Goal: Information Seeking & Learning: Learn about a topic

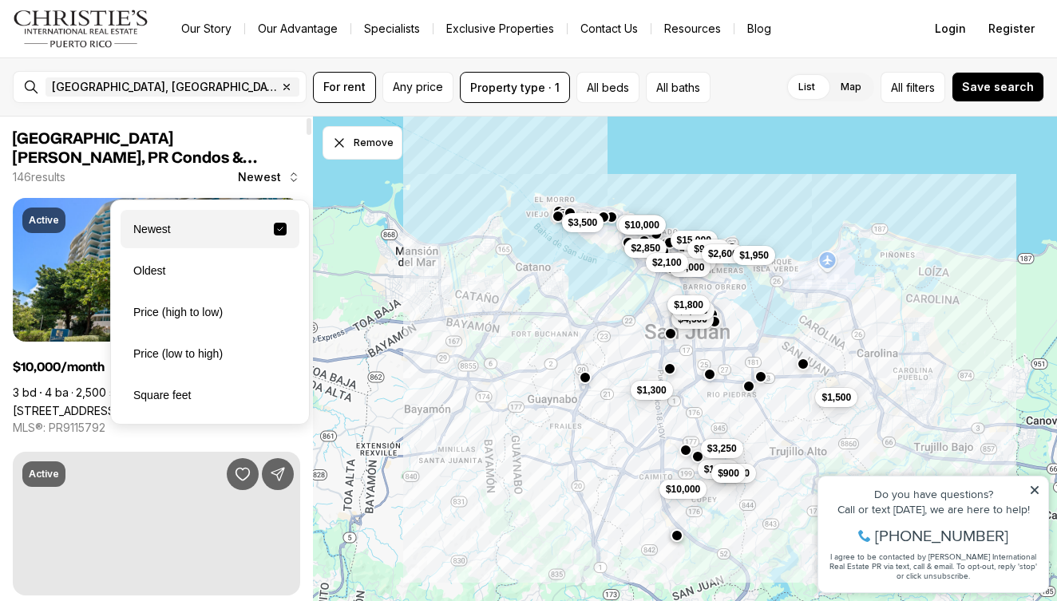
click at [283, 181] on button "Newest" at bounding box center [268, 177] width 81 height 32
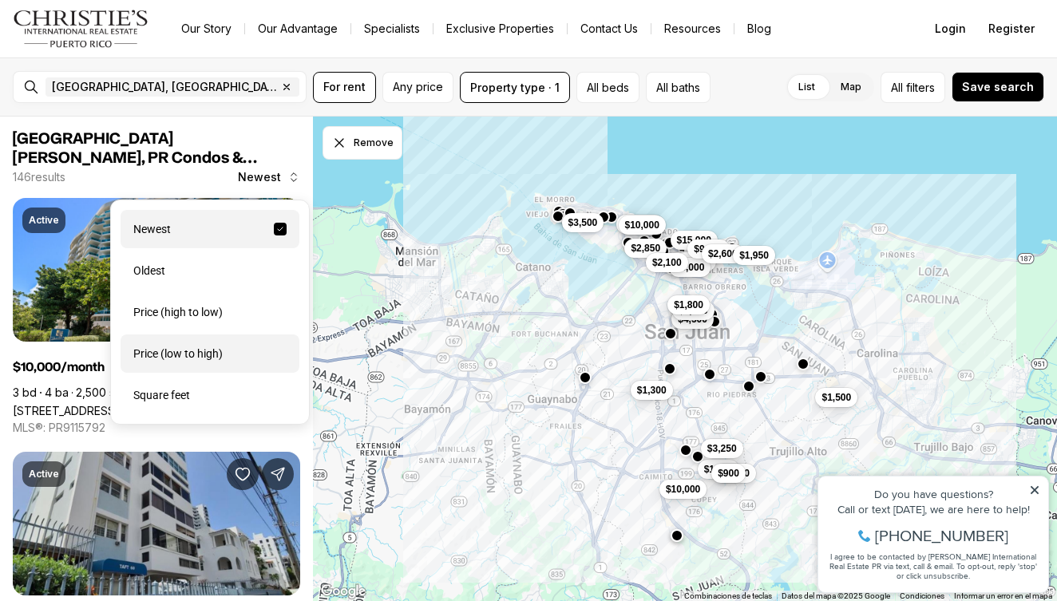
click at [209, 350] on div "Price (low to high)" at bounding box center [210, 353] width 179 height 38
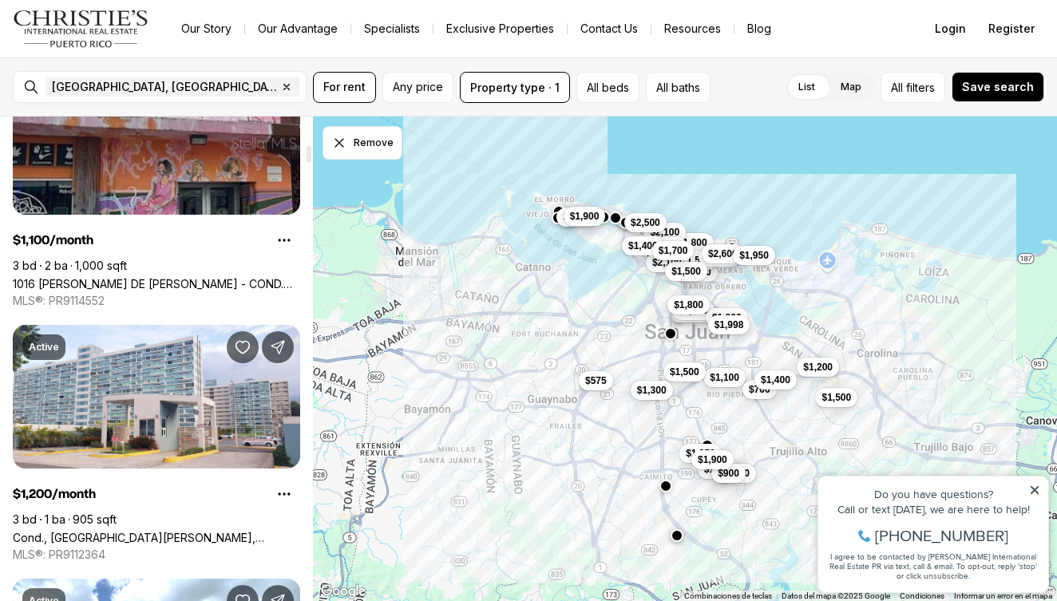
scroll to position [894, 0]
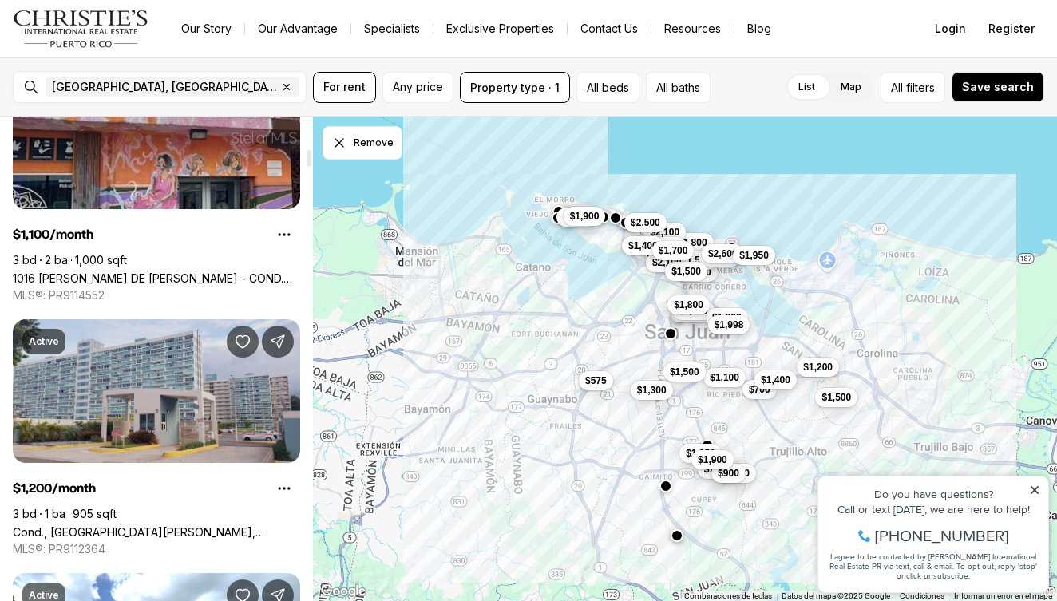
click at [177, 525] on link "Cond., [GEOGRAPHIC_DATA][PERSON_NAME], [STREET_ADDRESS][PERSON_NAME]" at bounding box center [156, 532] width 287 height 14
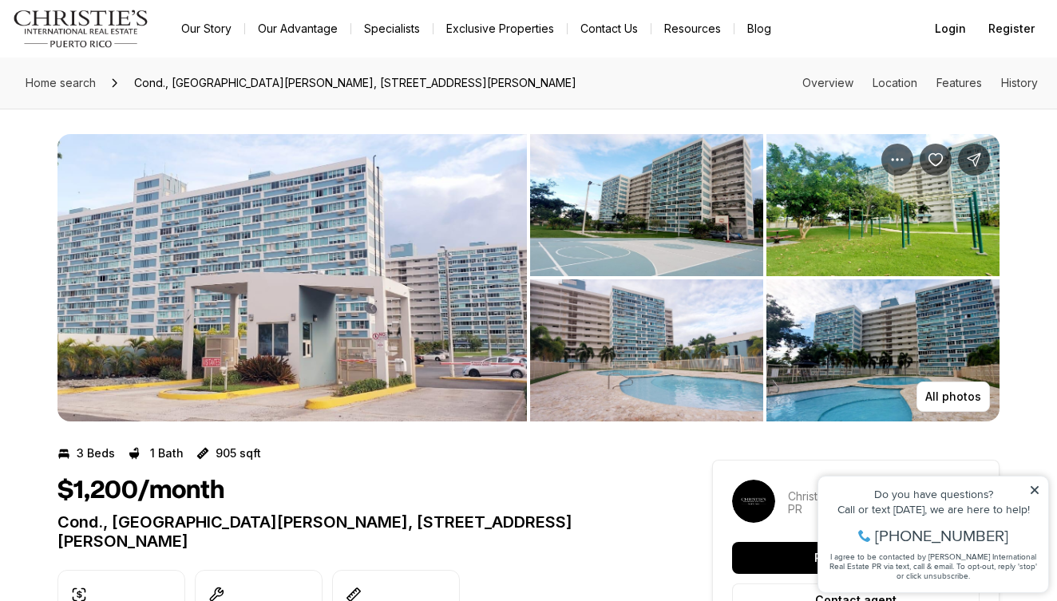
click at [724, 242] on img "View image gallery" at bounding box center [646, 205] width 233 height 142
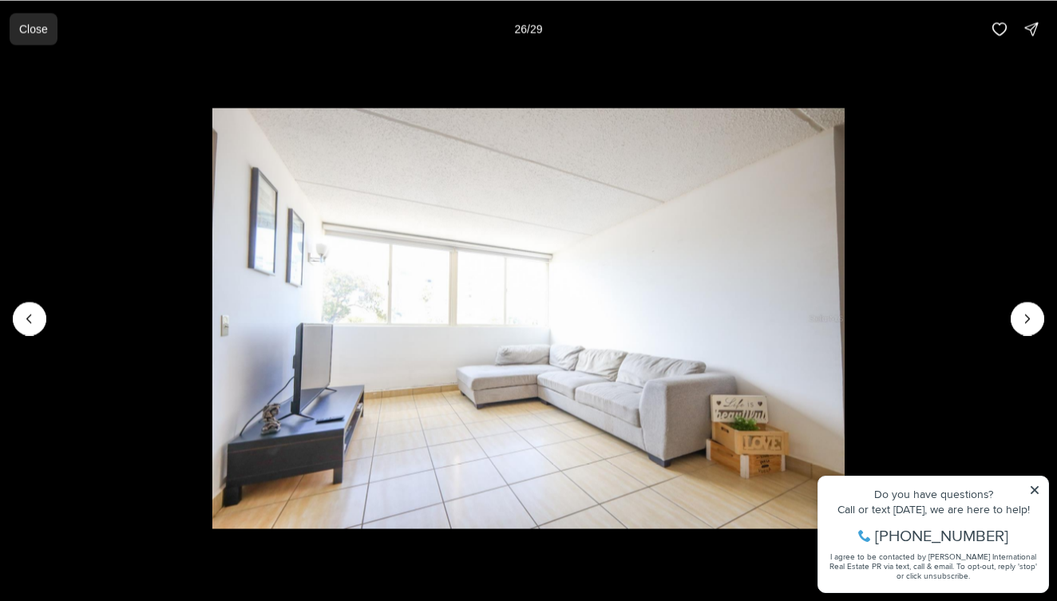
click at [54, 24] on button "Close" at bounding box center [34, 29] width 48 height 32
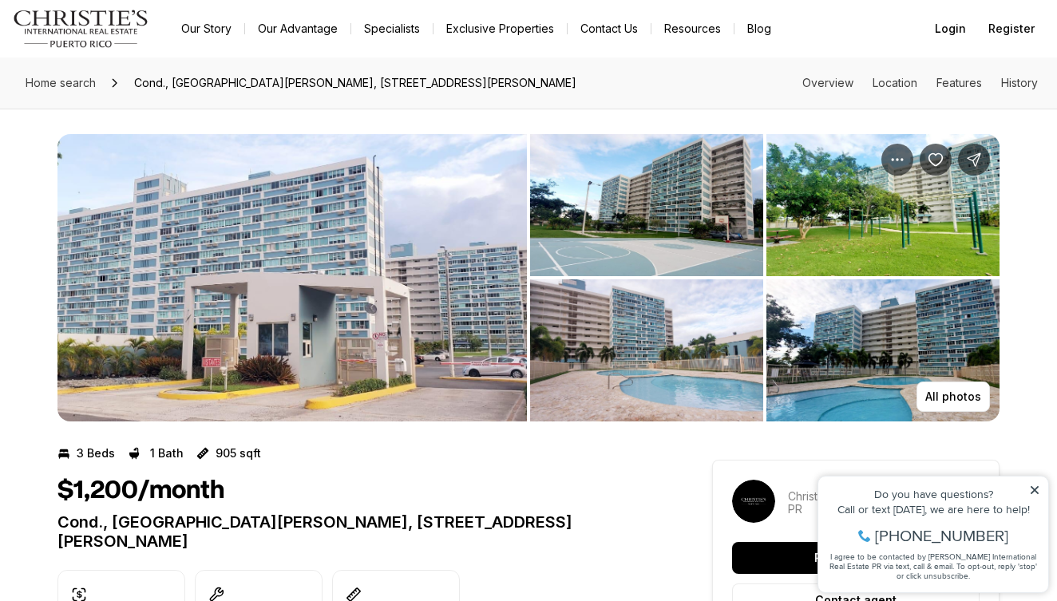
click at [309, 370] on img "View image gallery" at bounding box center [291, 277] width 469 height 287
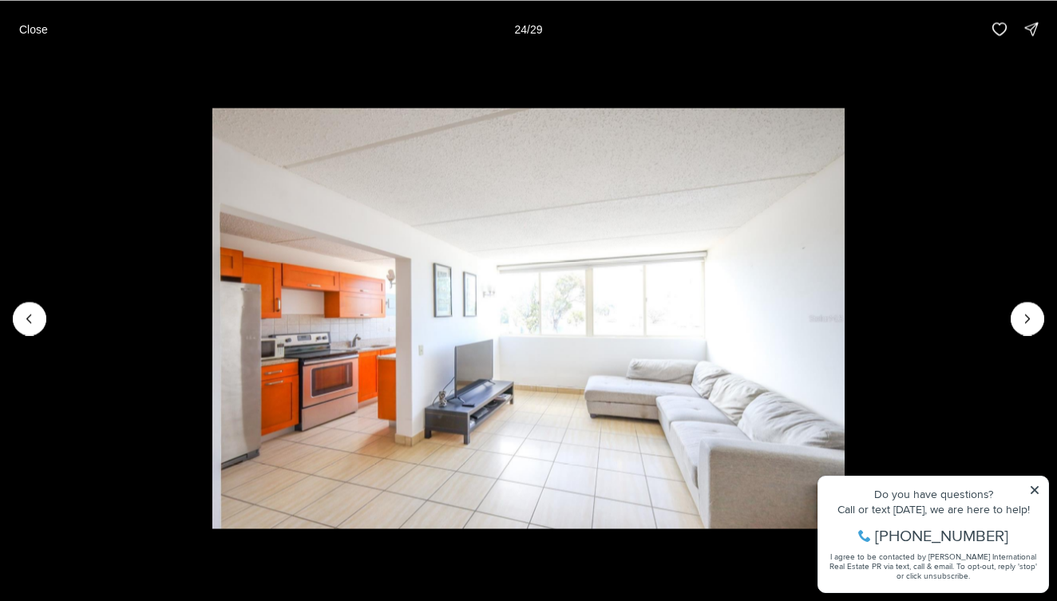
click at [799, 3] on div "Close 24 / 29" at bounding box center [528, 28] width 1057 height 57
